Goal: Task Accomplishment & Management: Go to known website

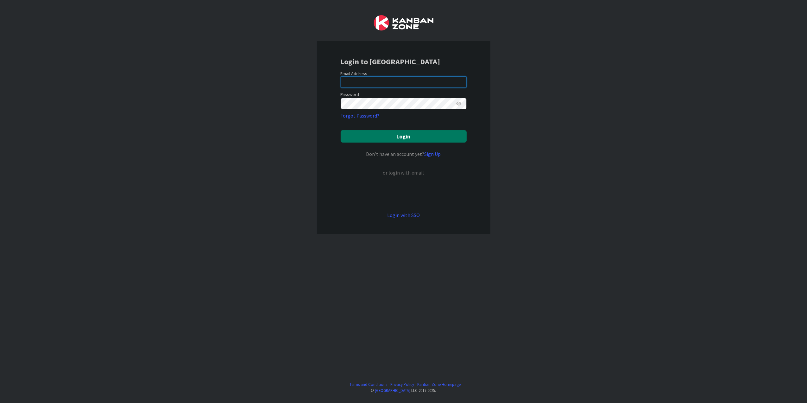
type input "[PERSON_NAME][EMAIL_ADDRESS][DOMAIN_NAME][US_STATE]"
click at [369, 136] on button "Login" at bounding box center [404, 136] width 126 height 12
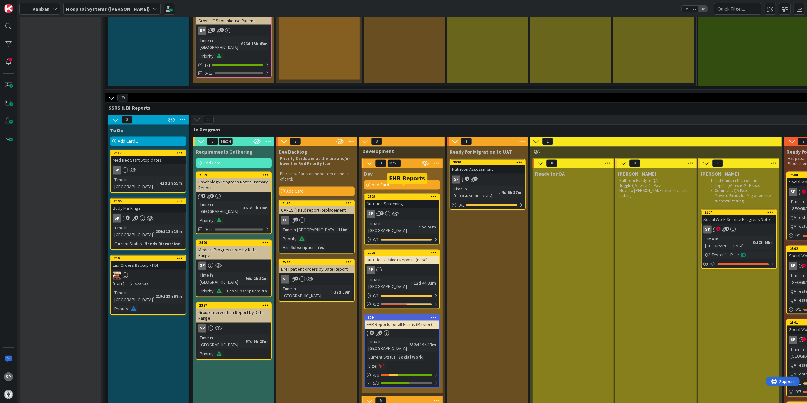
scroll to position [1177, 0]
